Goal: Transaction & Acquisition: Subscribe to service/newsletter

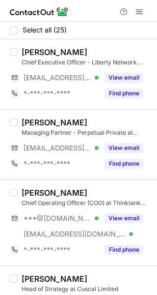
click at [11, 28] on div at bounding box center [14, 31] width 8 height 8
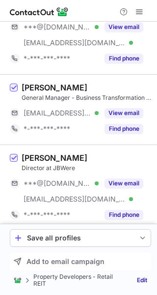
scroll to position [1572, 0]
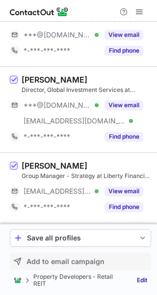
click at [49, 263] on span "Add to email campaign" at bounding box center [66, 261] width 78 height 8
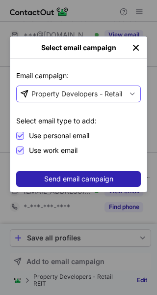
click at [39, 96] on div "Property Developers - Retail REIT" at bounding box center [83, 94] width 104 height 10
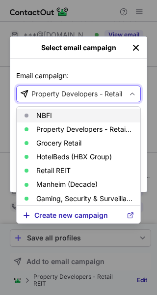
click at [46, 112] on p "NBFI" at bounding box center [44, 115] width 16 height 8
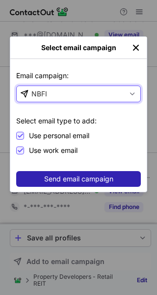
click at [55, 175] on span "Send email campaign" at bounding box center [78, 179] width 69 height 8
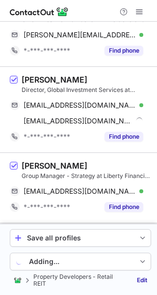
scroll to position [1557, 0]
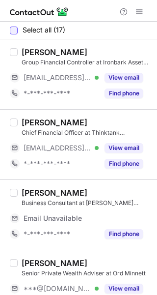
click at [17, 33] on div at bounding box center [14, 31] width 8 height 8
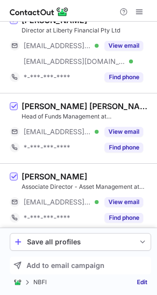
scroll to position [734, 0]
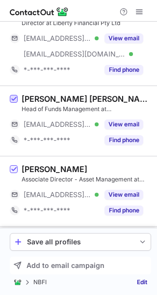
click at [13, 98] on span at bounding box center [14, 99] width 8 height 8
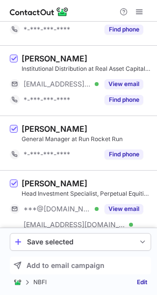
scroll to position [904, 0]
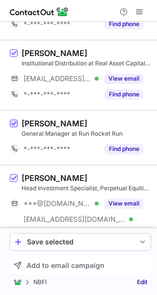
click at [13, 123] on span at bounding box center [14, 124] width 8 height 8
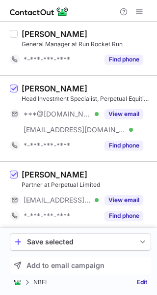
scroll to position [1083, 0]
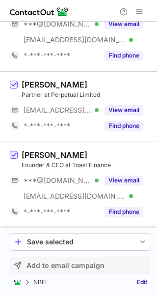
click at [45, 268] on span "Add to email campaign" at bounding box center [66, 265] width 78 height 8
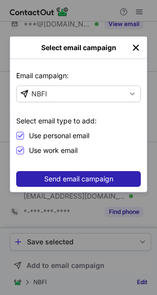
click at [38, 174] on button "Send email campaign" at bounding box center [78, 179] width 125 height 16
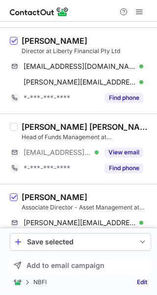
scroll to position [602, 0]
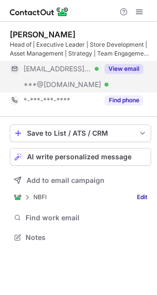
scroll to position [230, 157]
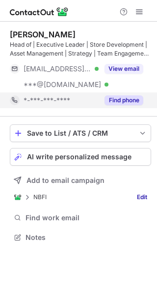
click at [123, 101] on button "Find phone" at bounding box center [124, 100] width 39 height 10
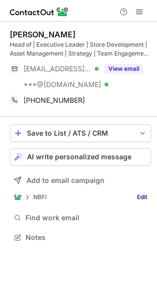
scroll to position [230, 157]
